Goal: Book appointment/travel/reservation

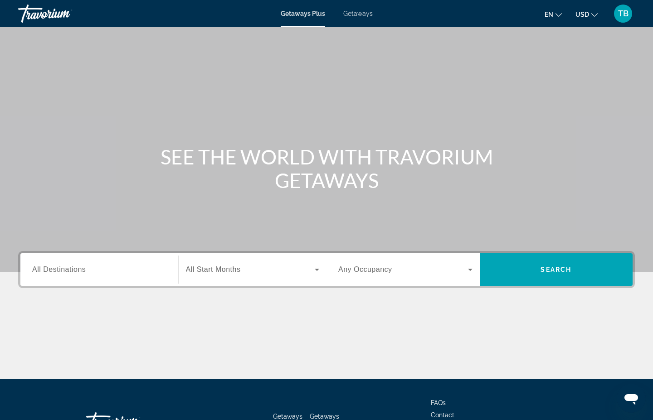
click at [84, 273] on span "All Destinations" at bounding box center [58, 270] width 53 height 8
click at [84, 276] on input "Destination All Destinations" at bounding box center [99, 270] width 134 height 11
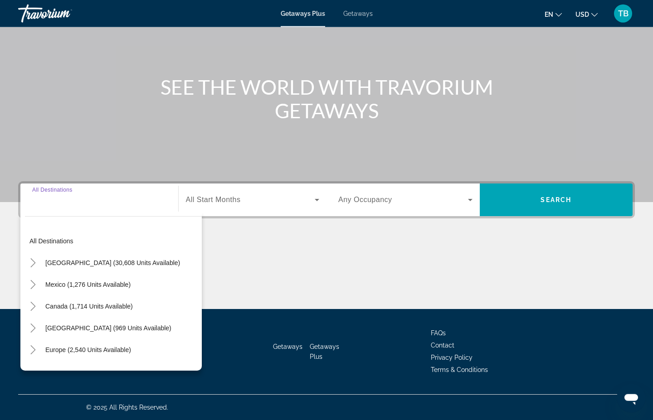
scroll to position [166, 0]
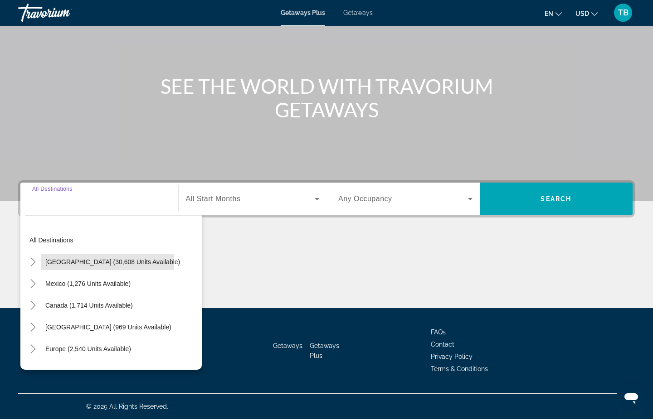
click at [56, 259] on span "[GEOGRAPHIC_DATA] (30,608 units available)" at bounding box center [112, 262] width 135 height 7
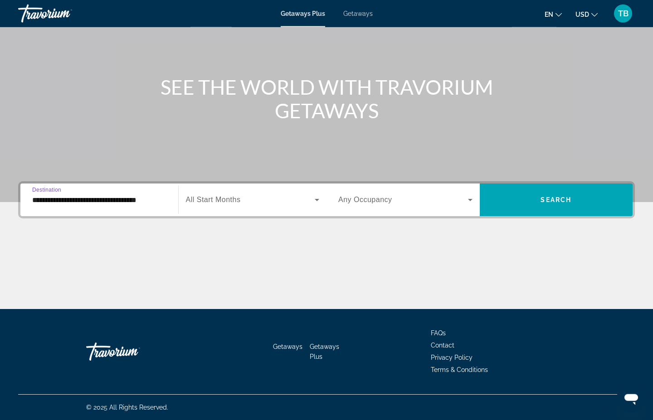
click at [214, 194] on span "Search widget" at bounding box center [250, 199] width 129 height 11
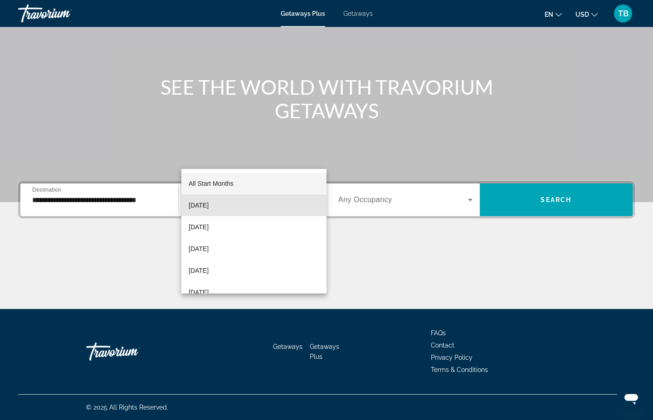
click at [253, 215] on mat-option "[DATE]" at bounding box center [253, 205] width 145 height 22
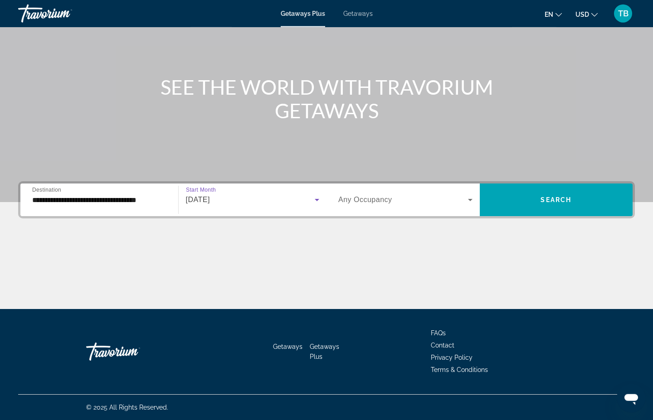
click at [461, 194] on span "Search widget" at bounding box center [403, 199] width 130 height 11
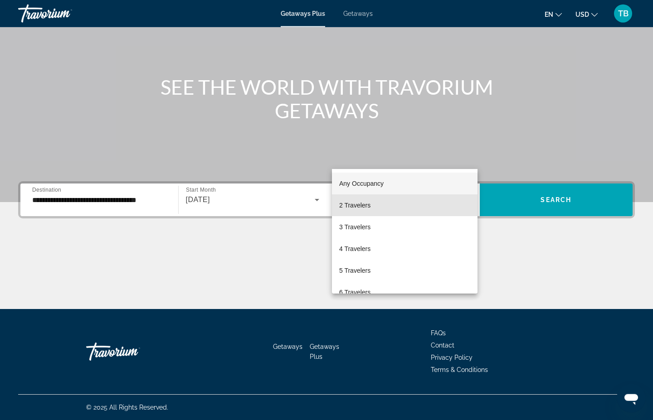
click at [390, 204] on mat-option "2 Travelers" at bounding box center [404, 205] width 145 height 22
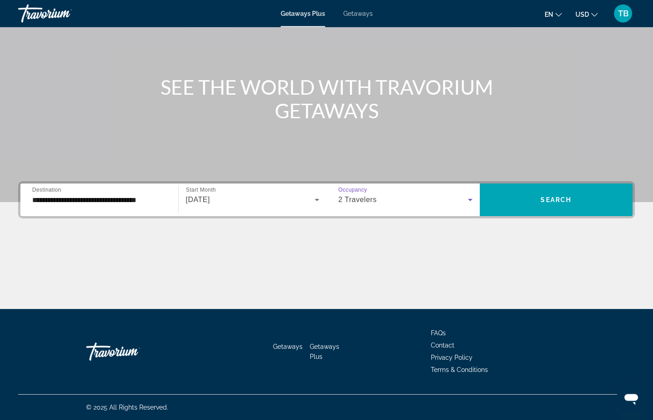
click at [145, 195] on input "**********" at bounding box center [99, 200] width 134 height 11
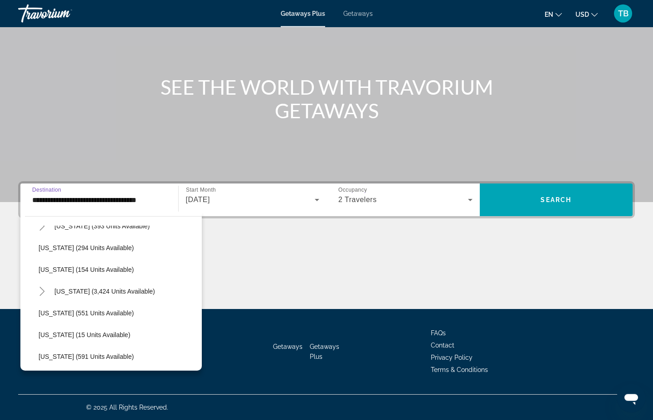
scroll to position [710, 0]
click at [152, 289] on span "[US_STATE] (3,424 units available)" at bounding box center [104, 292] width 101 height 7
type input "**********"
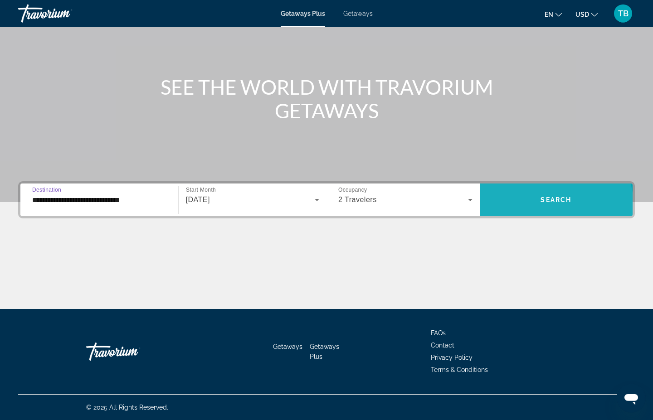
click at [524, 189] on span "Search widget" at bounding box center [556, 200] width 153 height 22
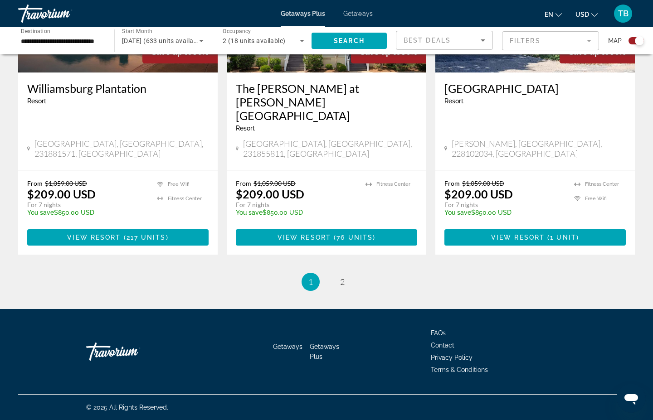
scroll to position [1518, 0]
click at [350, 290] on link "page 2" at bounding box center [342, 282] width 16 height 16
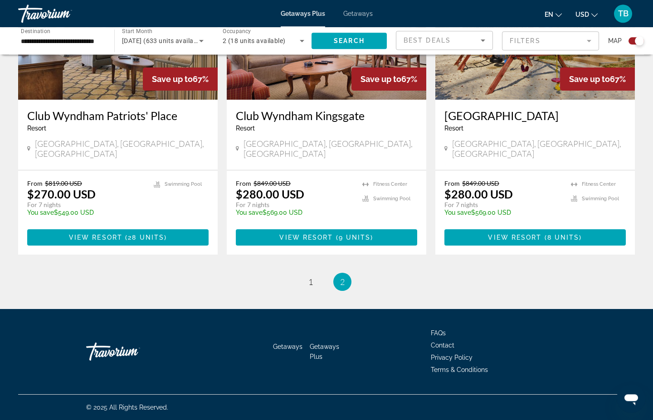
scroll to position [776, 0]
click at [350, 17] on span "Getaways" at bounding box center [357, 13] width 29 height 7
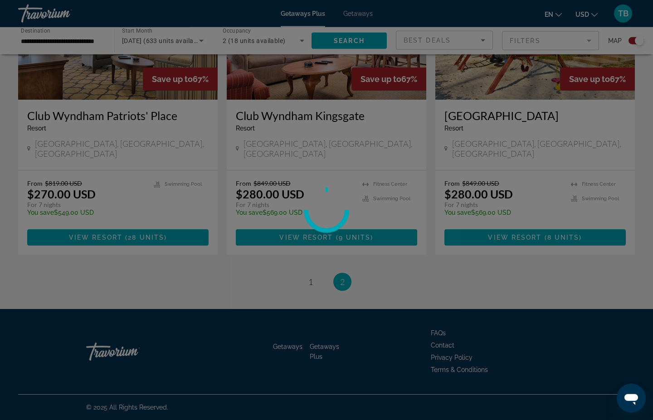
scroll to position [776, 0]
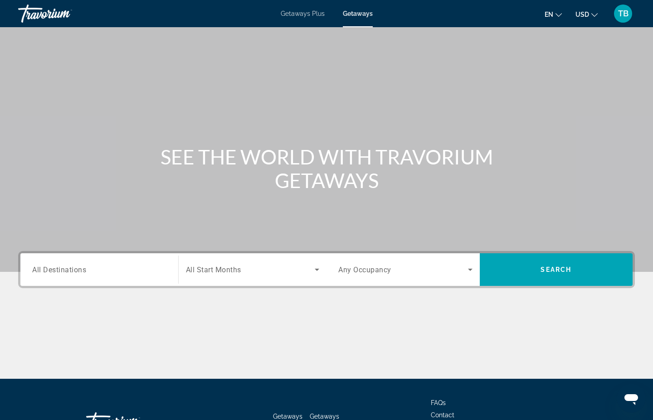
click at [73, 276] on input "Destination All Destinations" at bounding box center [99, 270] width 134 height 11
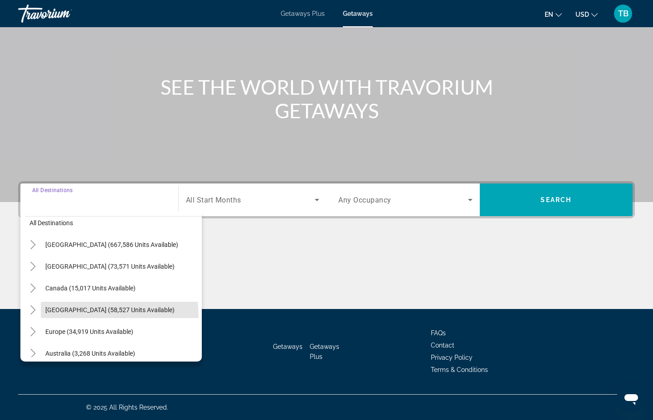
scroll to position [9, 0]
click at [38, 247] on icon "Toggle United States (667,586 units available)" at bounding box center [33, 245] width 9 height 9
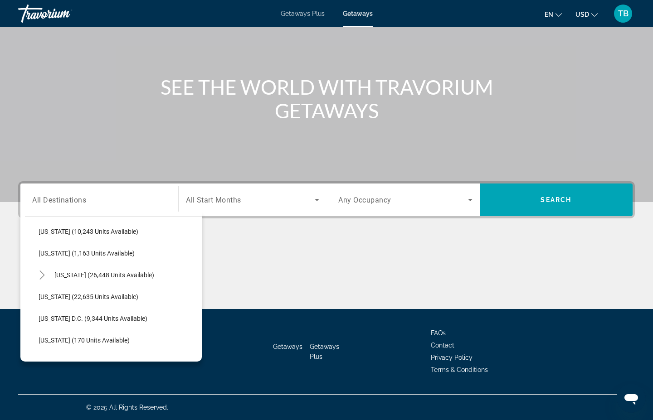
scroll to position [849, 0]
click at [78, 282] on span "Search widget" at bounding box center [126, 275] width 152 height 22
type input "**********"
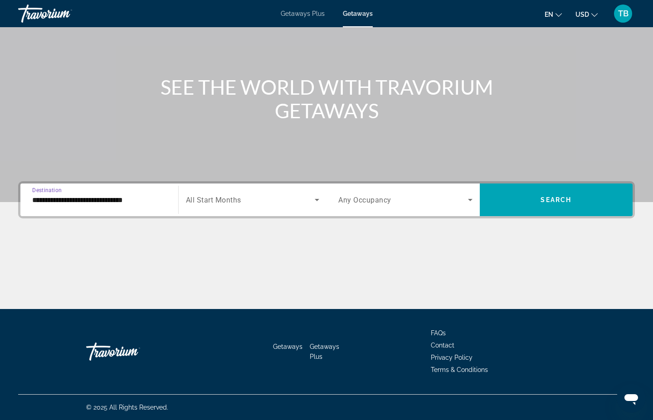
click at [314, 199] on icon "Search widget" at bounding box center [316, 199] width 11 height 11
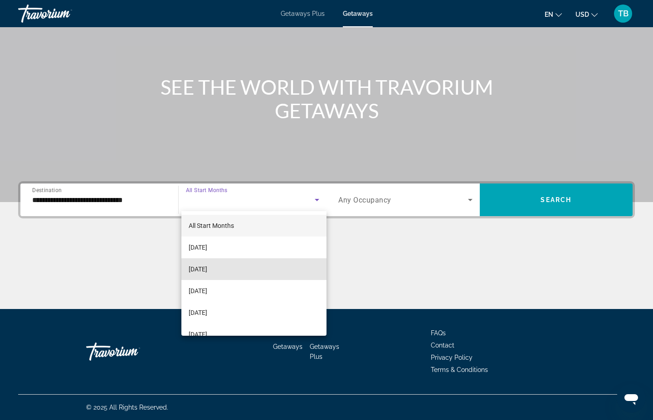
click at [196, 272] on span "[DATE]" at bounding box center [198, 269] width 19 height 11
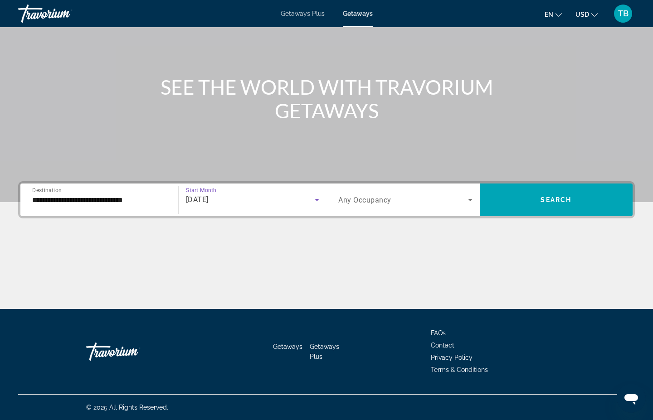
click at [528, 204] on span "Search widget" at bounding box center [556, 200] width 153 height 22
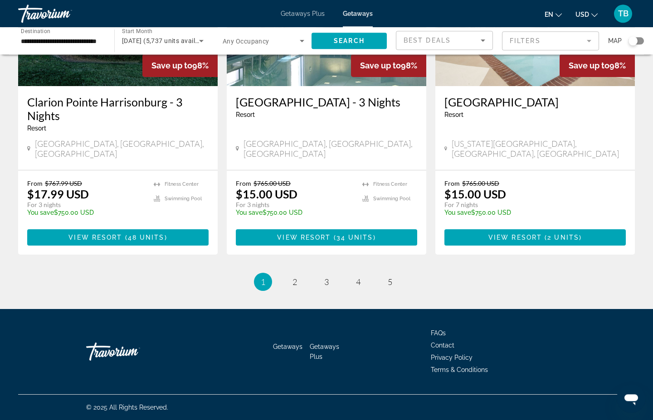
scroll to position [1252, 0]
click at [292, 287] on span "2" at bounding box center [294, 282] width 5 height 10
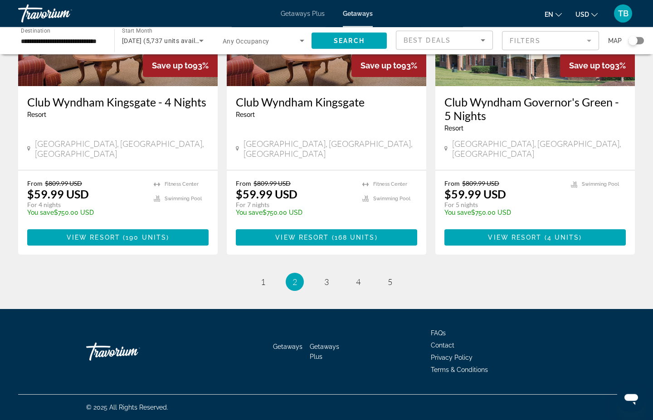
scroll to position [1208, 0]
click at [321, 290] on link "page 3" at bounding box center [327, 282] width 16 height 16
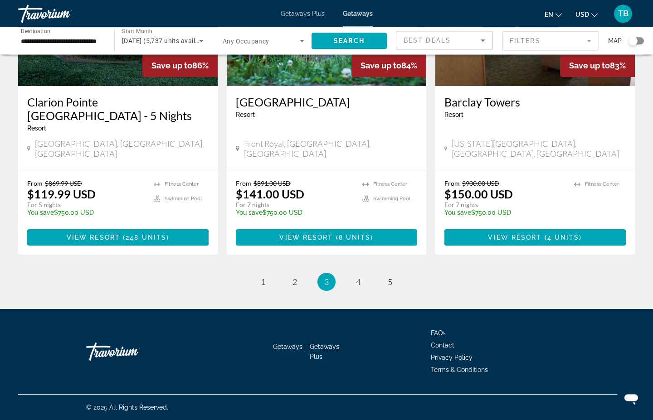
scroll to position [1261, 0]
click at [360, 287] on span "4" at bounding box center [358, 282] width 5 height 10
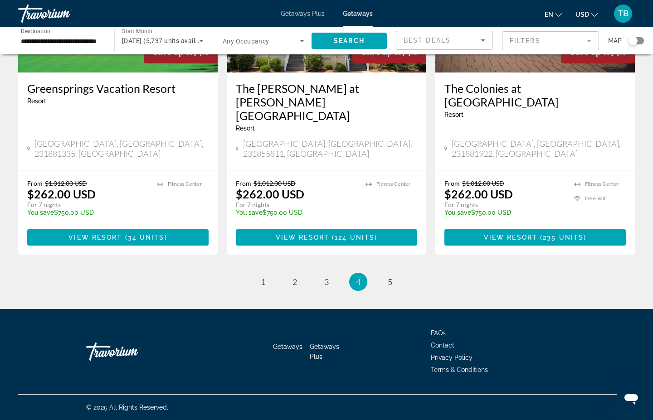
scroll to position [1331, 0]
click at [392, 287] on span "5" at bounding box center [390, 282] width 5 height 10
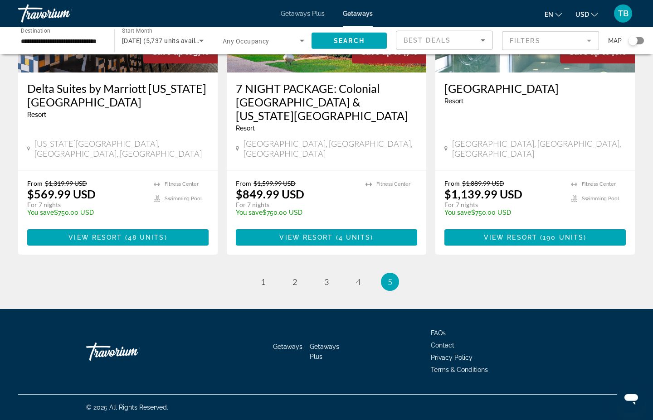
scroll to position [1214, 0]
click at [255, 290] on link "page 1" at bounding box center [263, 282] width 16 height 16
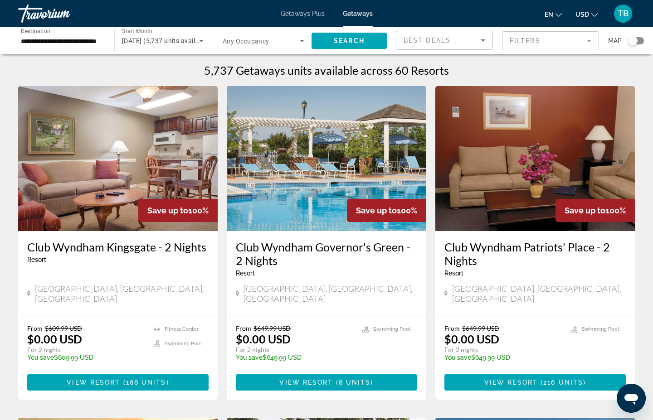
click at [569, 45] on mat-form-field "Filters" at bounding box center [550, 40] width 97 height 19
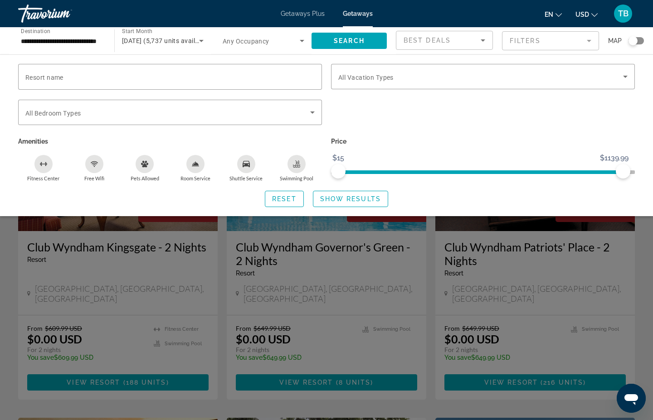
click at [629, 45] on div "Search widget" at bounding box center [632, 40] width 9 height 9
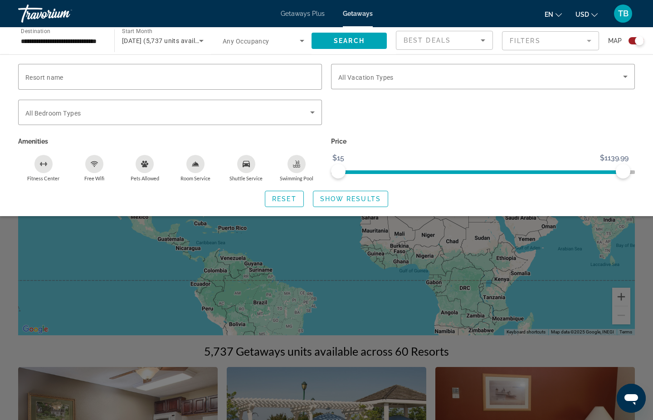
click at [52, 90] on div "Resort name" at bounding box center [169, 77] width 289 height 26
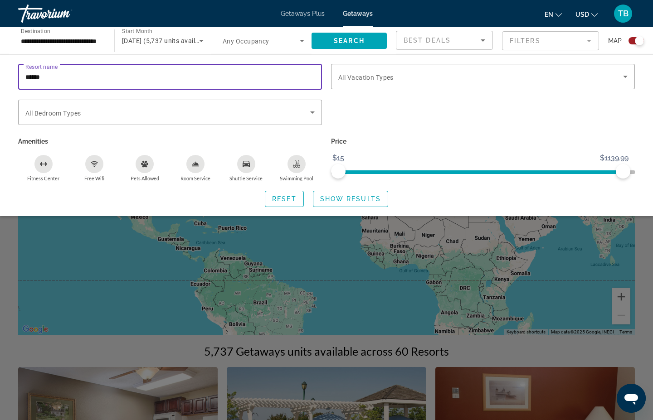
type input "******"
click at [338, 52] on span "Search widget" at bounding box center [348, 41] width 75 height 22
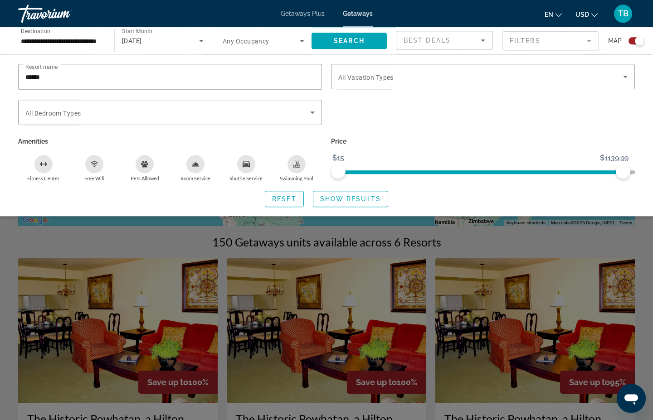
scroll to position [116, 0]
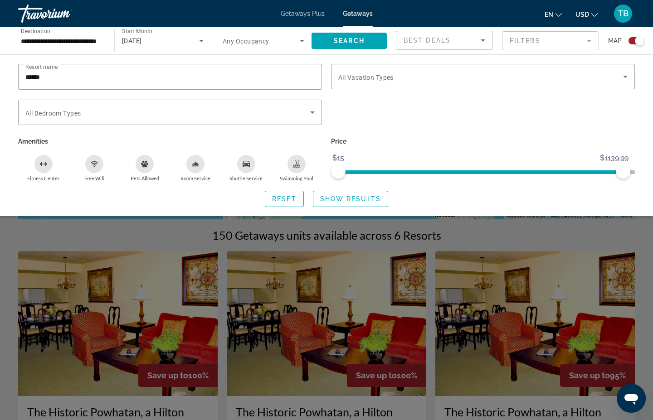
click at [650, 290] on div "Search widget" at bounding box center [326, 278] width 653 height 284
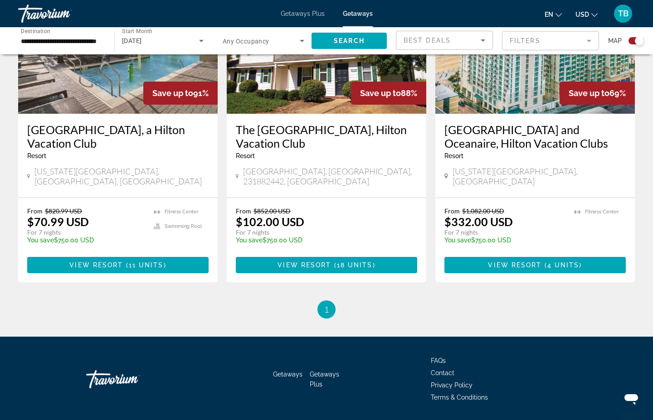
scroll to position [731, 0]
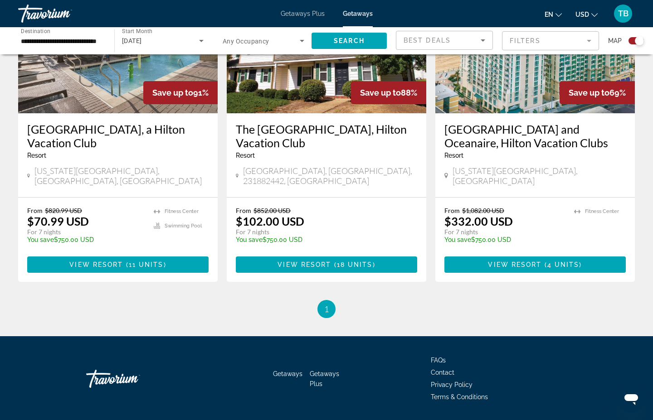
click at [46, 159] on span "Resort" at bounding box center [36, 155] width 19 height 7
click at [55, 276] on span "Main content" at bounding box center [117, 265] width 181 height 22
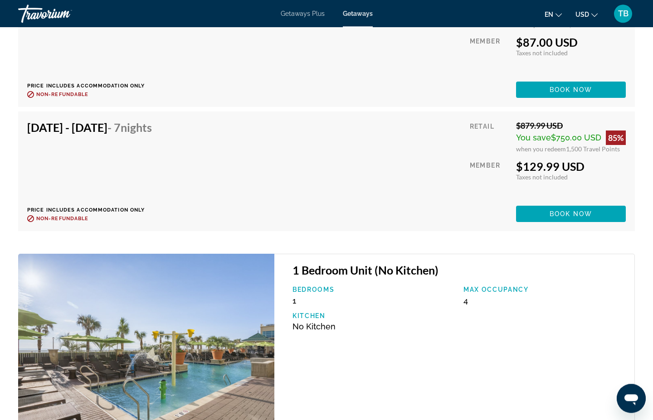
scroll to position [1626, 0]
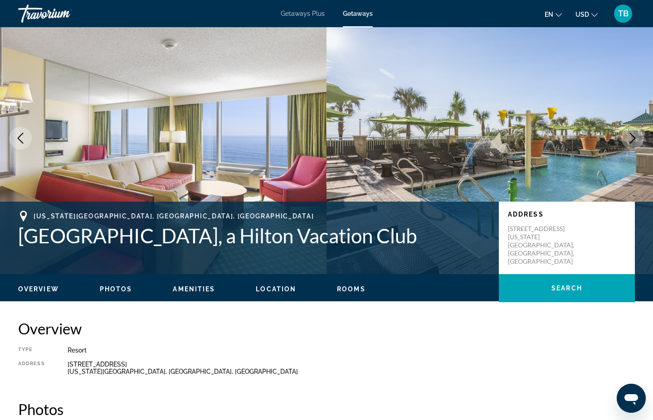
scroll to position [0, 0]
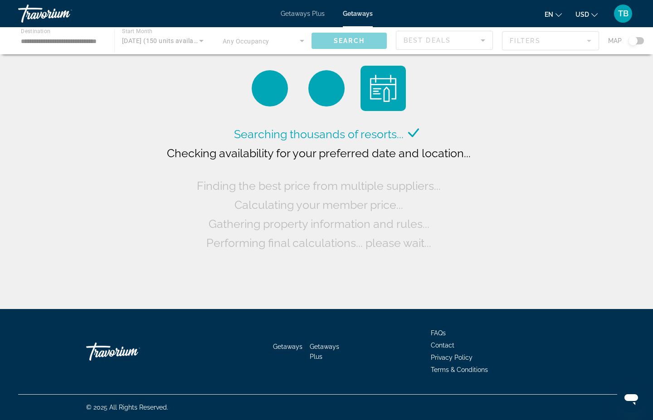
click at [196, 47] on div "Main content" at bounding box center [326, 40] width 653 height 27
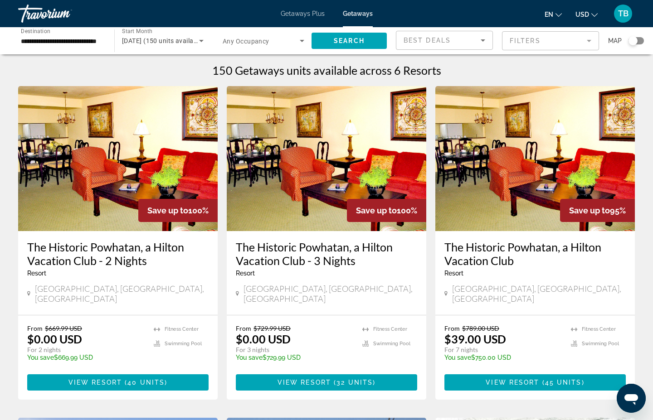
click at [203, 46] on icon "Search widget" at bounding box center [201, 40] width 11 height 11
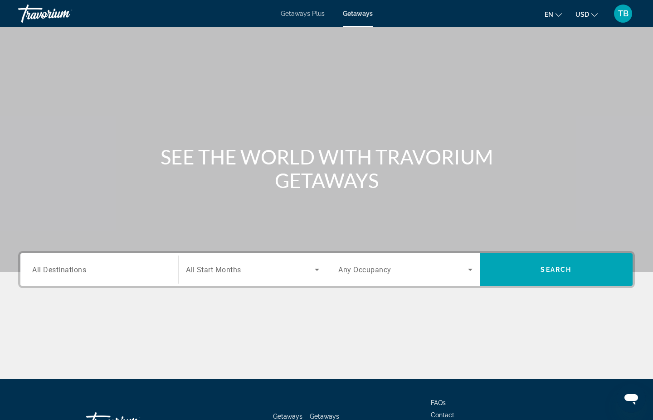
click at [218, 274] on span "All Start Months" at bounding box center [213, 270] width 55 height 9
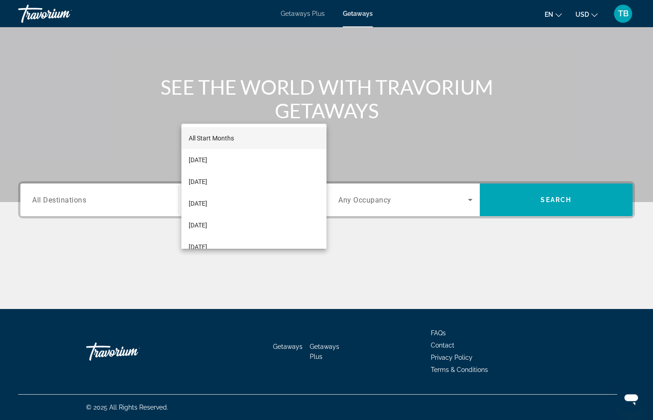
scroll to position [167, 0]
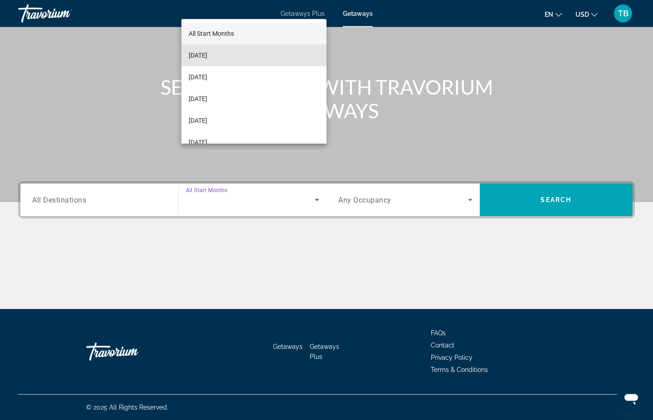
click at [202, 53] on span "[DATE]" at bounding box center [198, 55] width 19 height 11
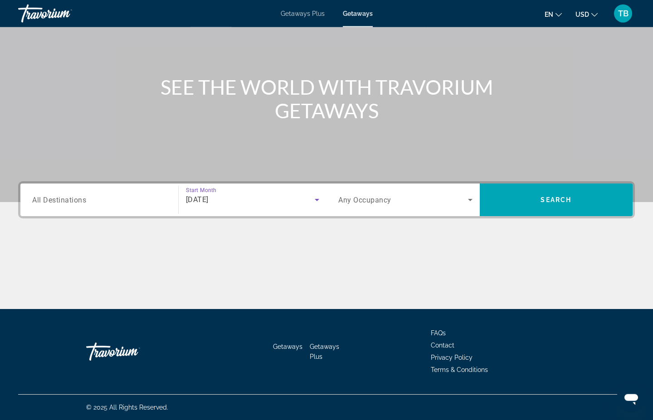
click at [65, 195] on span "All Destinations" at bounding box center [59, 199] width 54 height 9
click at [65, 195] on input "Destination All Destinations" at bounding box center [99, 200] width 134 height 11
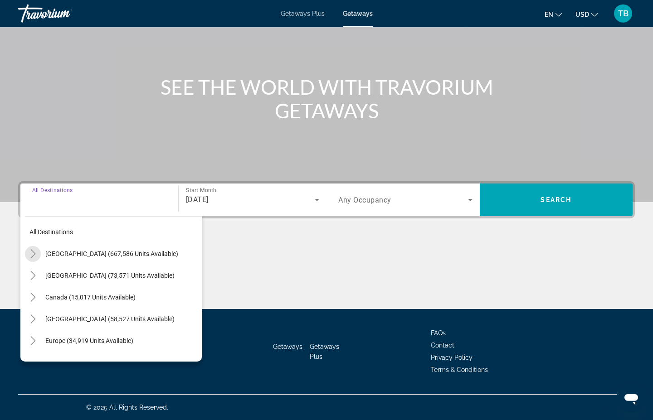
click at [41, 246] on mat-icon "Toggle United States (667,586 units available)" at bounding box center [33, 254] width 16 height 16
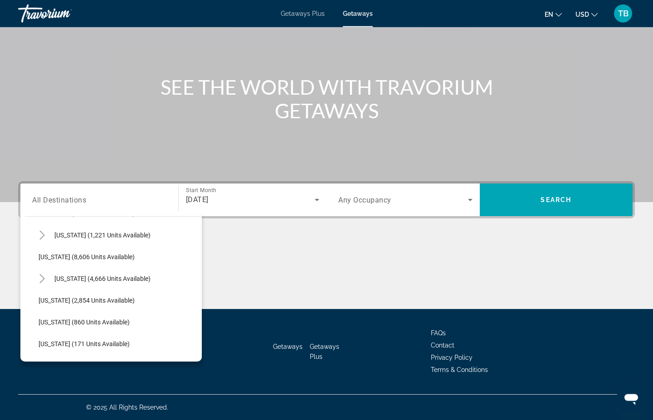
scroll to position [366, 0]
click at [58, 254] on span "[US_STATE] (8,606 units available)" at bounding box center [87, 257] width 96 height 7
type input "**********"
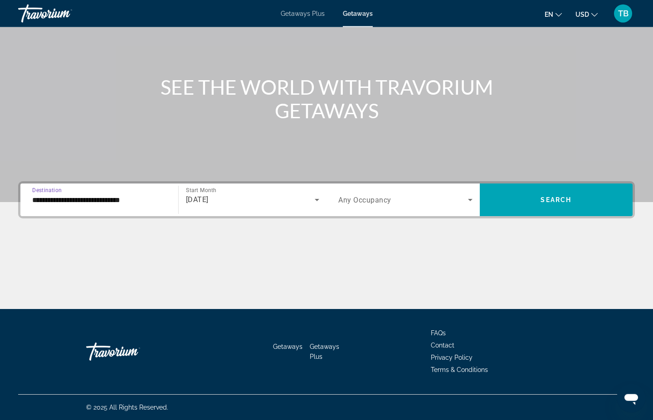
click at [567, 189] on span "Search widget" at bounding box center [556, 200] width 153 height 22
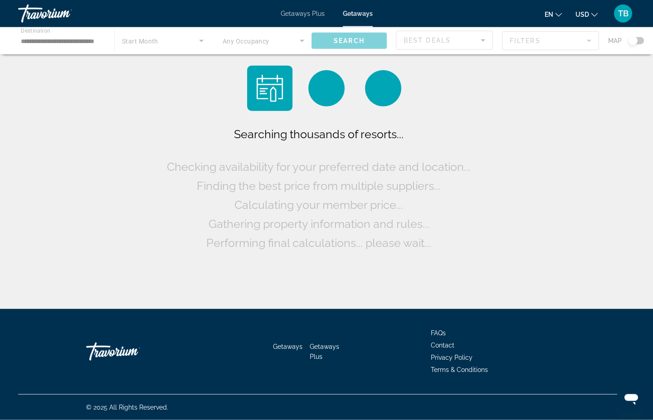
scroll to position [42, 0]
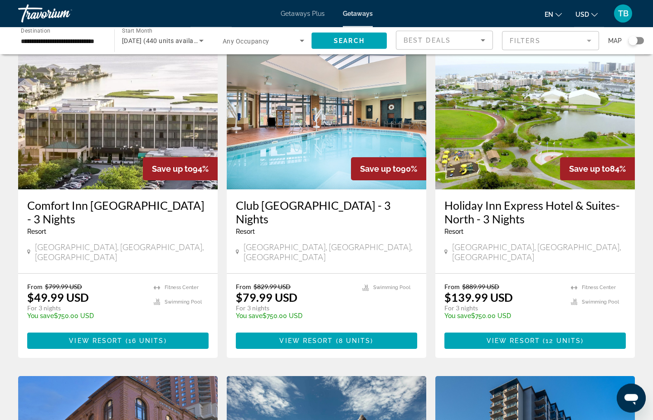
click at [295, 189] on img "Main content" at bounding box center [326, 116] width 199 height 145
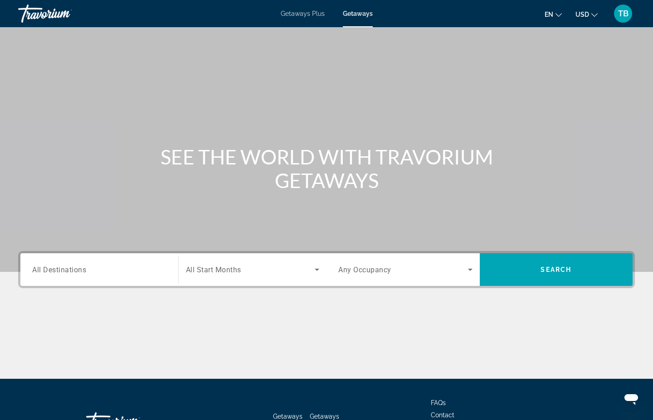
click at [55, 274] on span "All Destinations" at bounding box center [59, 269] width 54 height 9
click at [55, 276] on input "Destination All Destinations" at bounding box center [99, 270] width 134 height 11
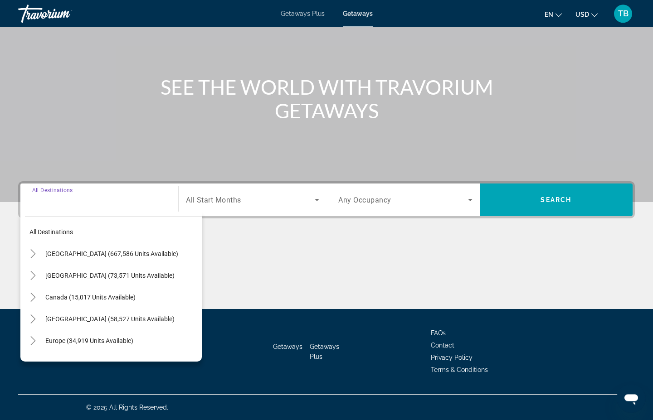
scroll to position [167, 0]
click at [49, 308] on span "Search widget" at bounding box center [121, 319] width 161 height 22
type input "**********"
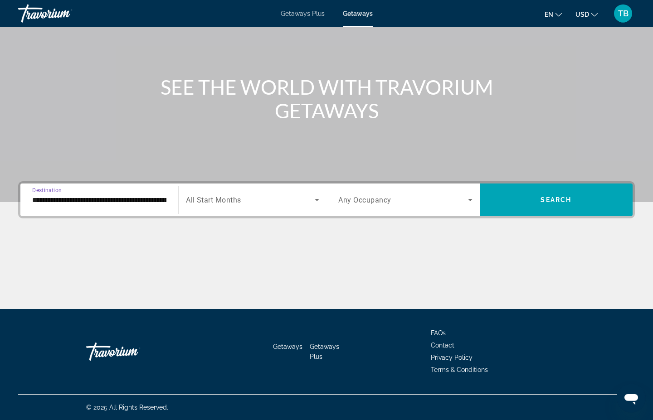
click at [257, 194] on span "Search widget" at bounding box center [250, 199] width 129 height 11
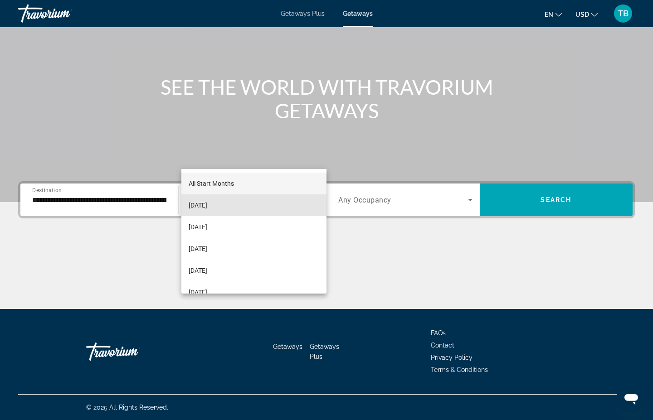
click at [204, 209] on span "[DATE]" at bounding box center [198, 205] width 19 height 11
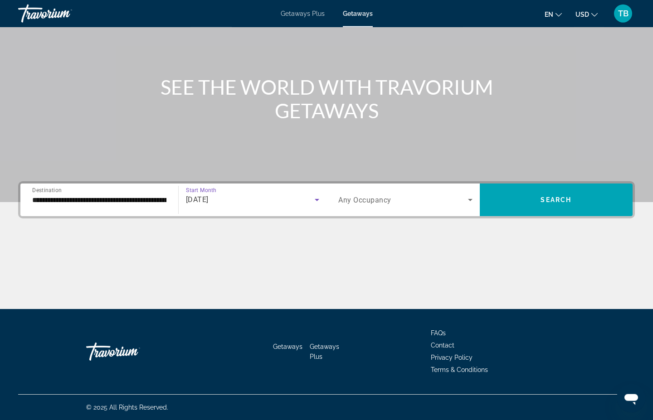
click at [528, 189] on span "Search widget" at bounding box center [556, 200] width 153 height 22
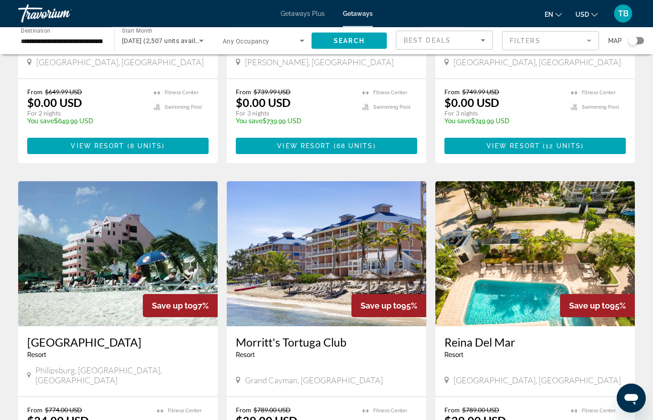
scroll to position [214, 0]
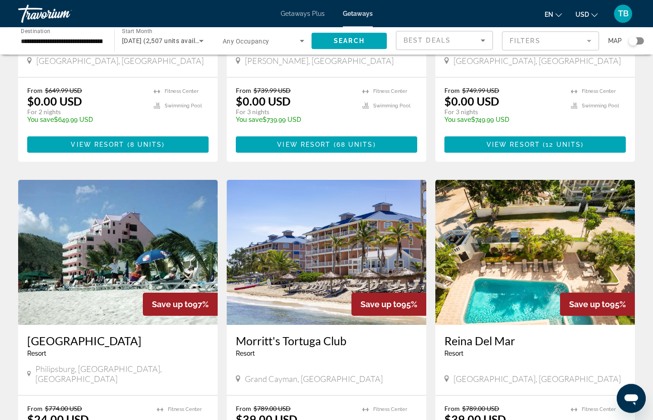
click at [463, 46] on div "Best Deals" at bounding box center [441, 40] width 77 height 11
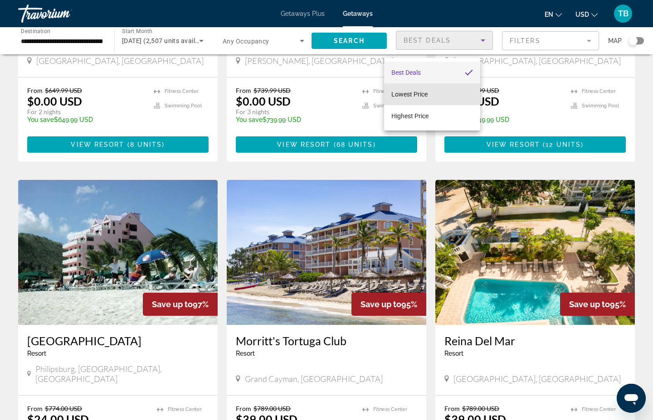
click at [401, 92] on span "Lowest Price" at bounding box center [409, 94] width 36 height 7
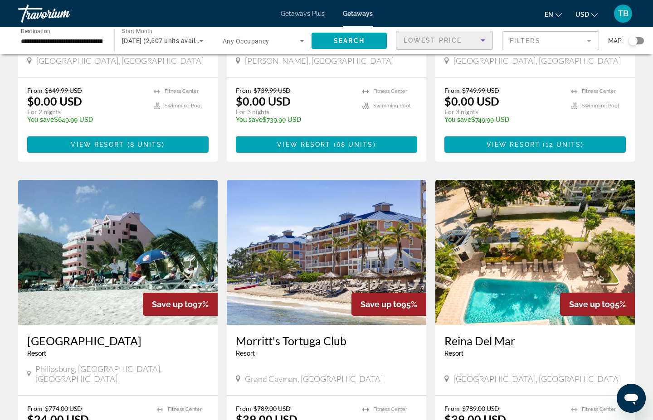
click at [349, 43] on span "Search widget" at bounding box center [348, 41] width 75 height 22
